Goal: Information Seeking & Learning: Check status

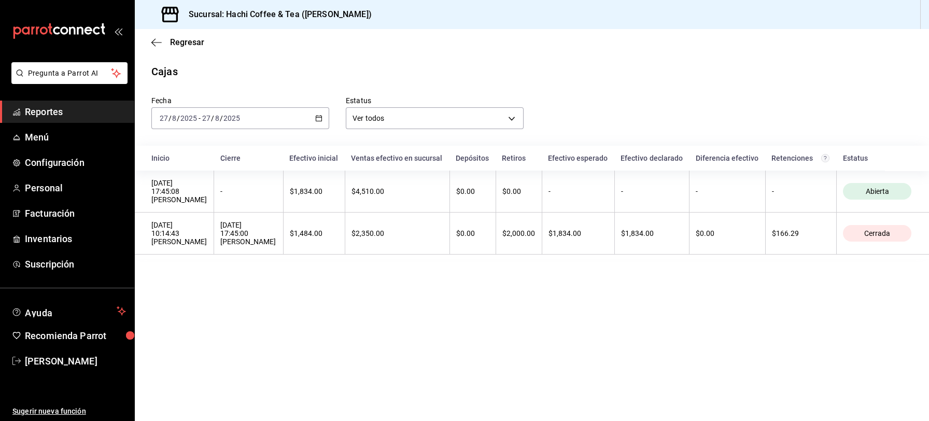
click at [77, 103] on link "Reportes" at bounding box center [67, 112] width 134 height 22
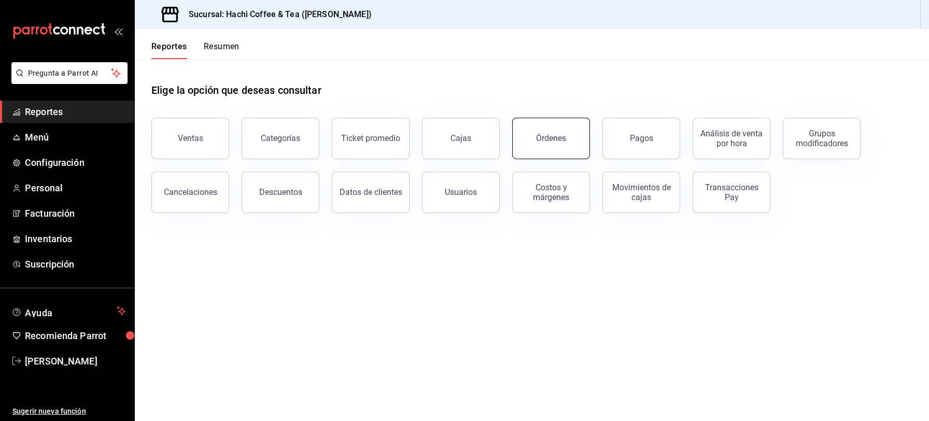
click at [554, 143] on button "Órdenes" at bounding box center [551, 138] width 78 height 41
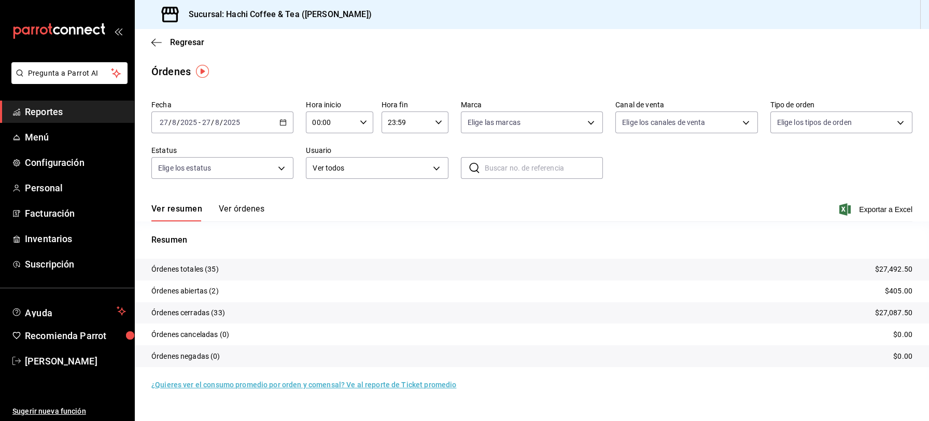
click at [243, 206] on button "Ver órdenes" at bounding box center [242, 213] width 46 height 18
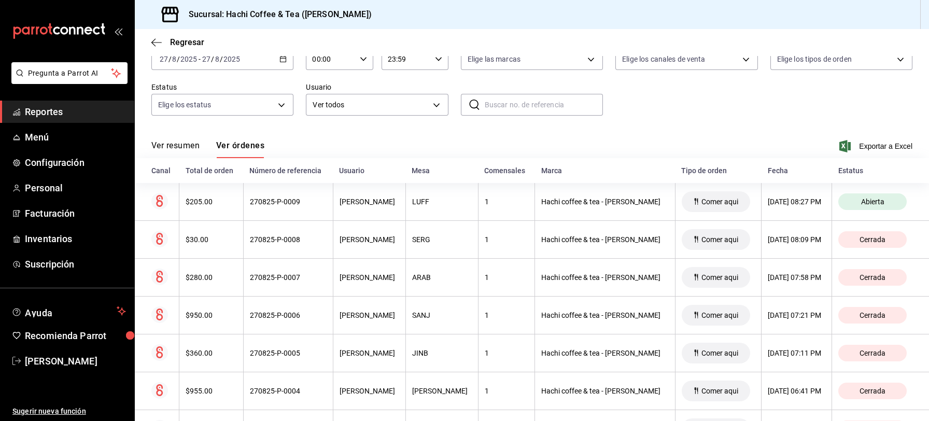
scroll to position [65, 0]
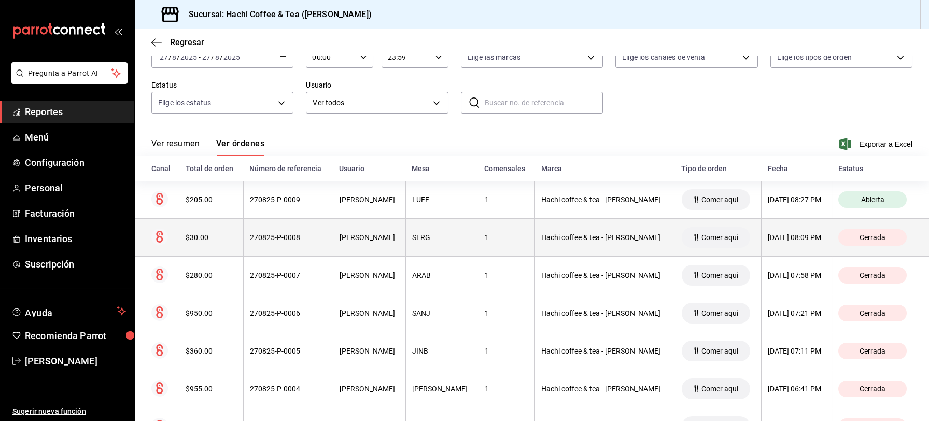
click at [775, 237] on div "[DATE] 08:09 PM" at bounding box center [797, 237] width 58 height 8
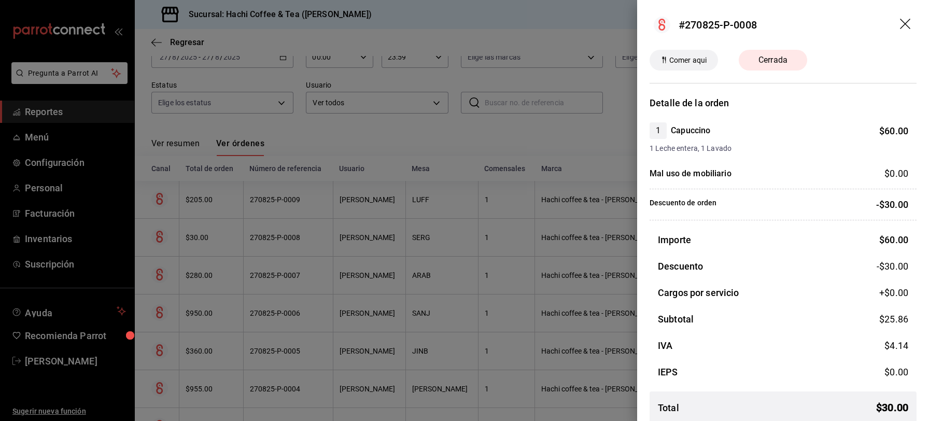
click at [900, 22] on icon "drag" at bounding box center [906, 25] width 12 height 12
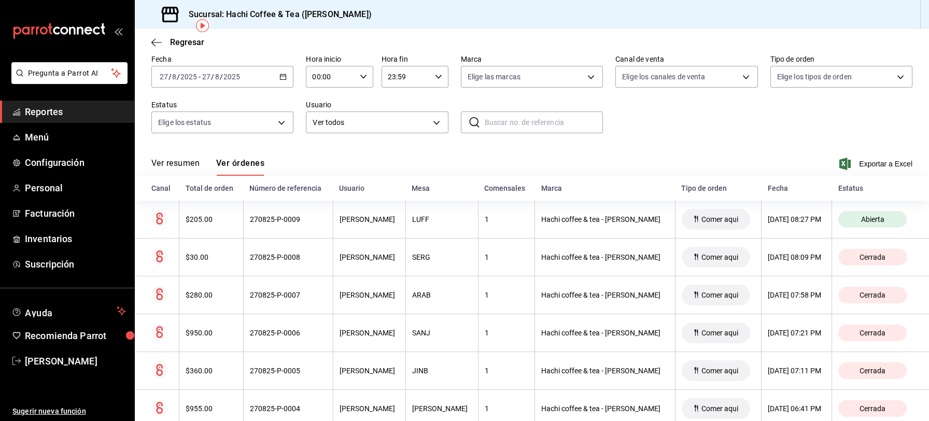
scroll to position [0, 0]
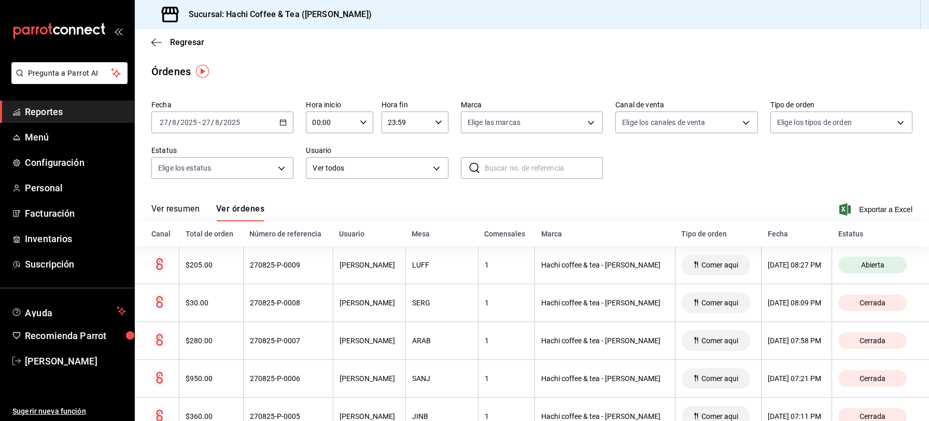
click at [75, 109] on span "Reportes" at bounding box center [75, 112] width 101 height 14
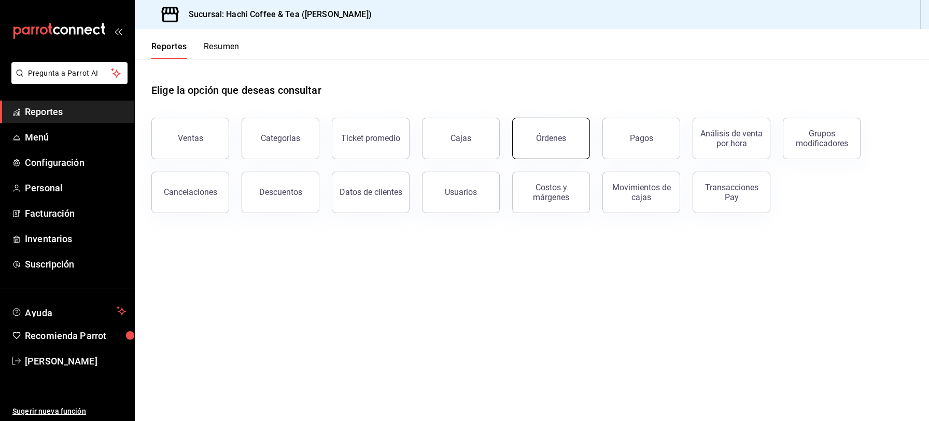
click at [567, 143] on button "Órdenes" at bounding box center [551, 138] width 78 height 41
